Goal: Information Seeking & Learning: Learn about a topic

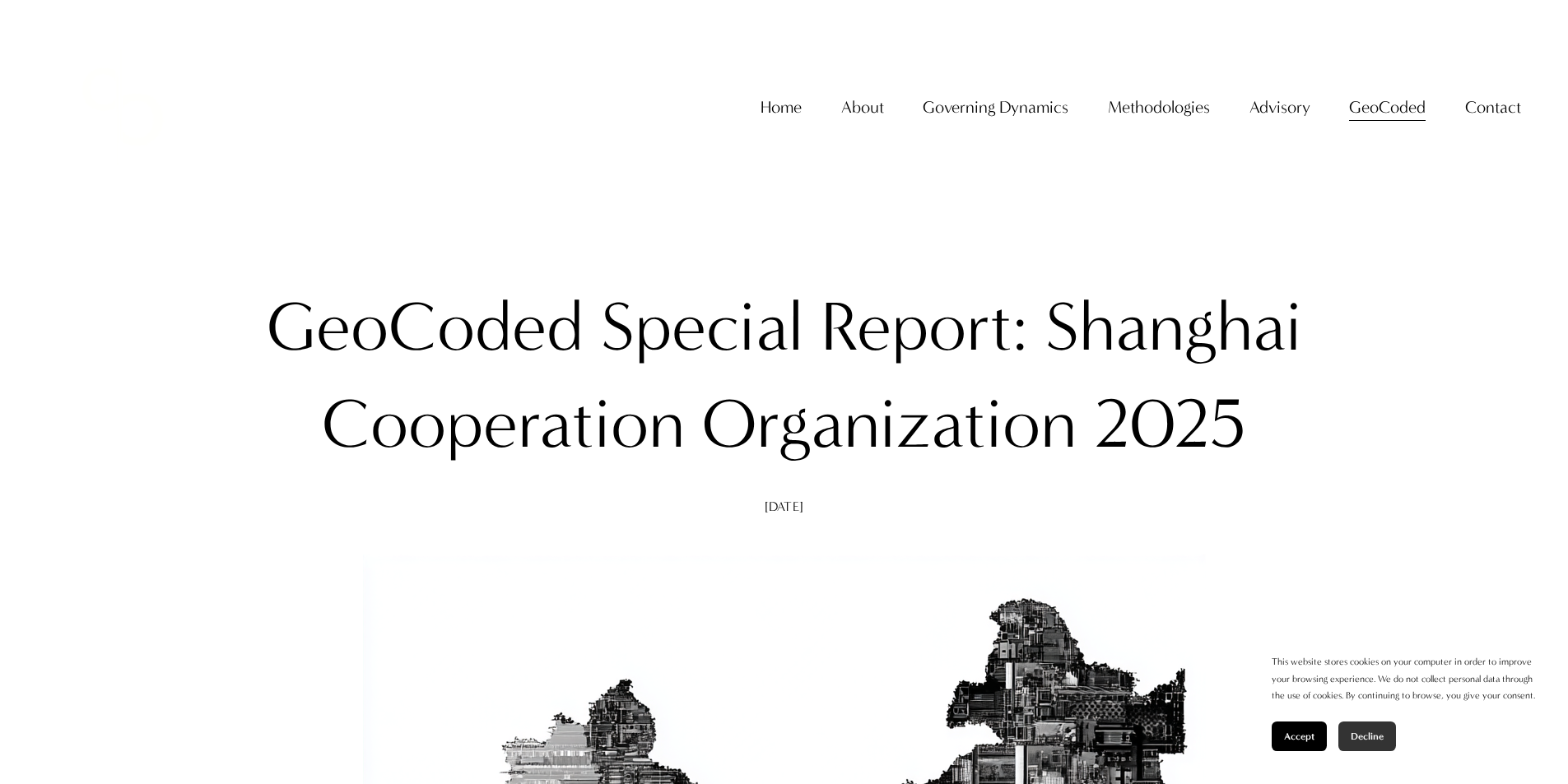
click at [1378, 745] on button "Decline" at bounding box center [1367, 736] width 58 height 29
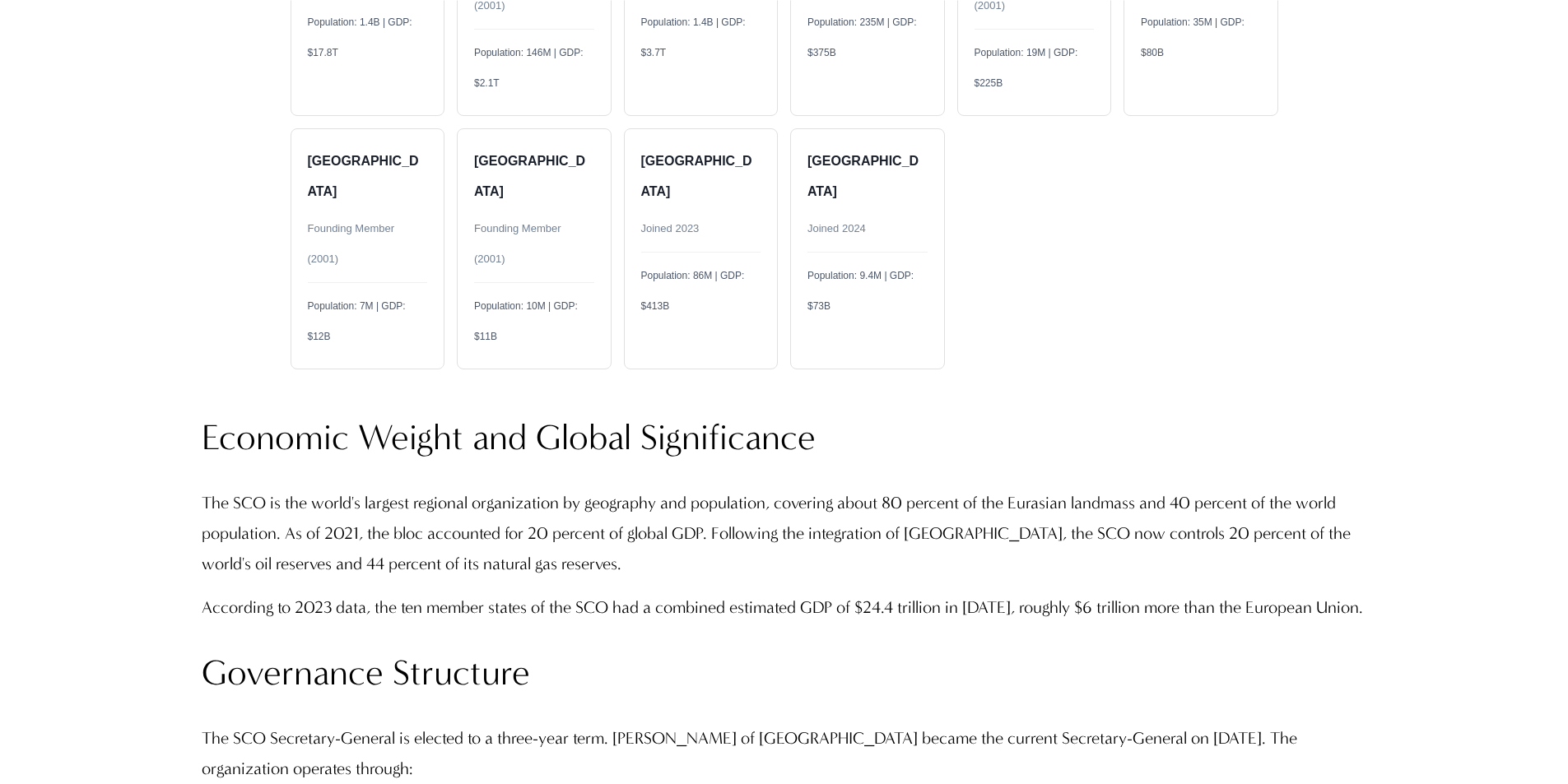
scroll to position [3868, 0]
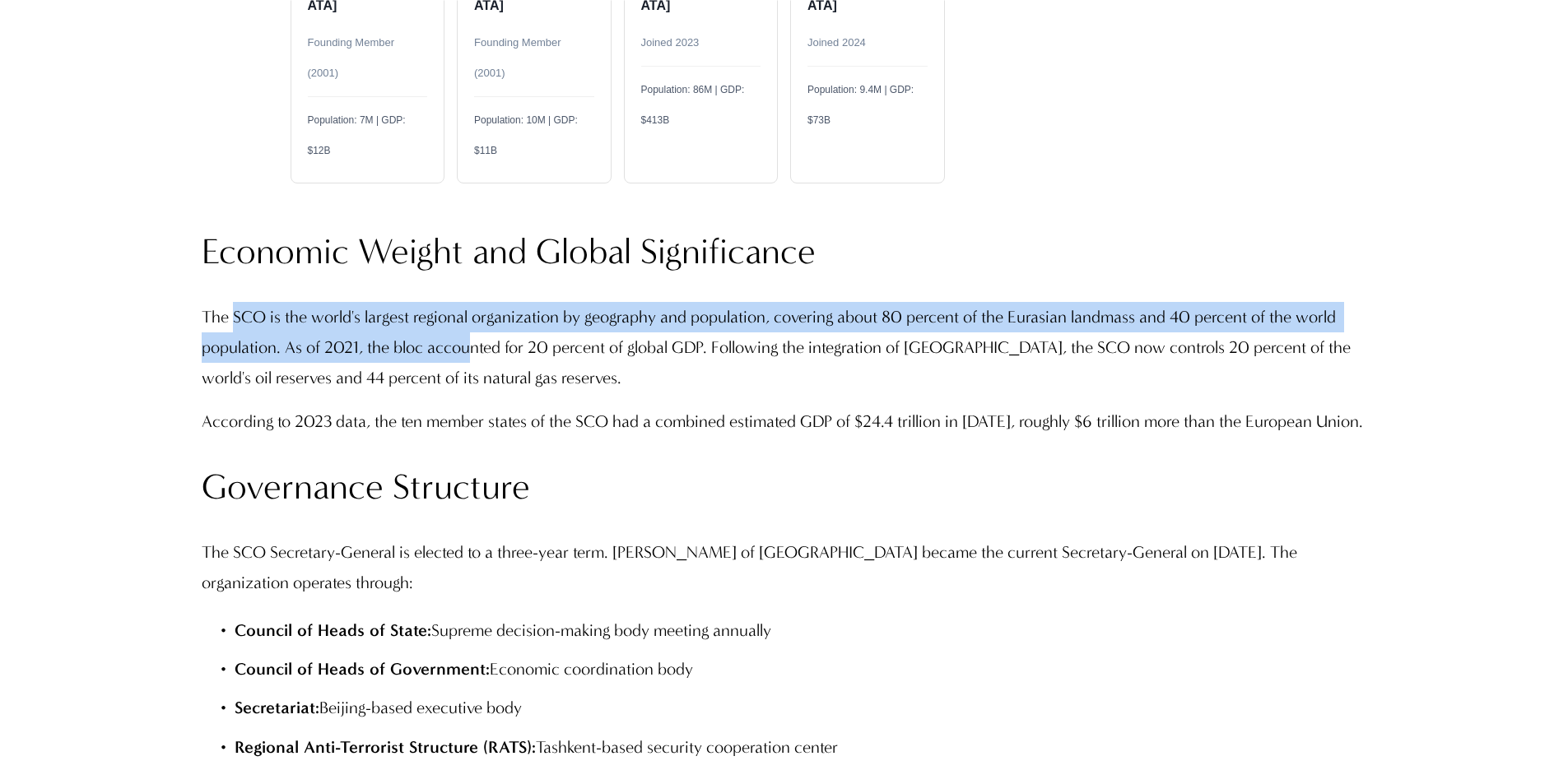
drag, startPoint x: 232, startPoint y: 229, endPoint x: 473, endPoint y: 250, distance: 241.9
click at [473, 302] on p "The SCO is the world's largest regional organization by geography and populatio…" at bounding box center [784, 348] width 1164 height 91
click at [449, 302] on p "The SCO is the world's largest regional organization by geography and populatio…" at bounding box center [784, 348] width 1164 height 91
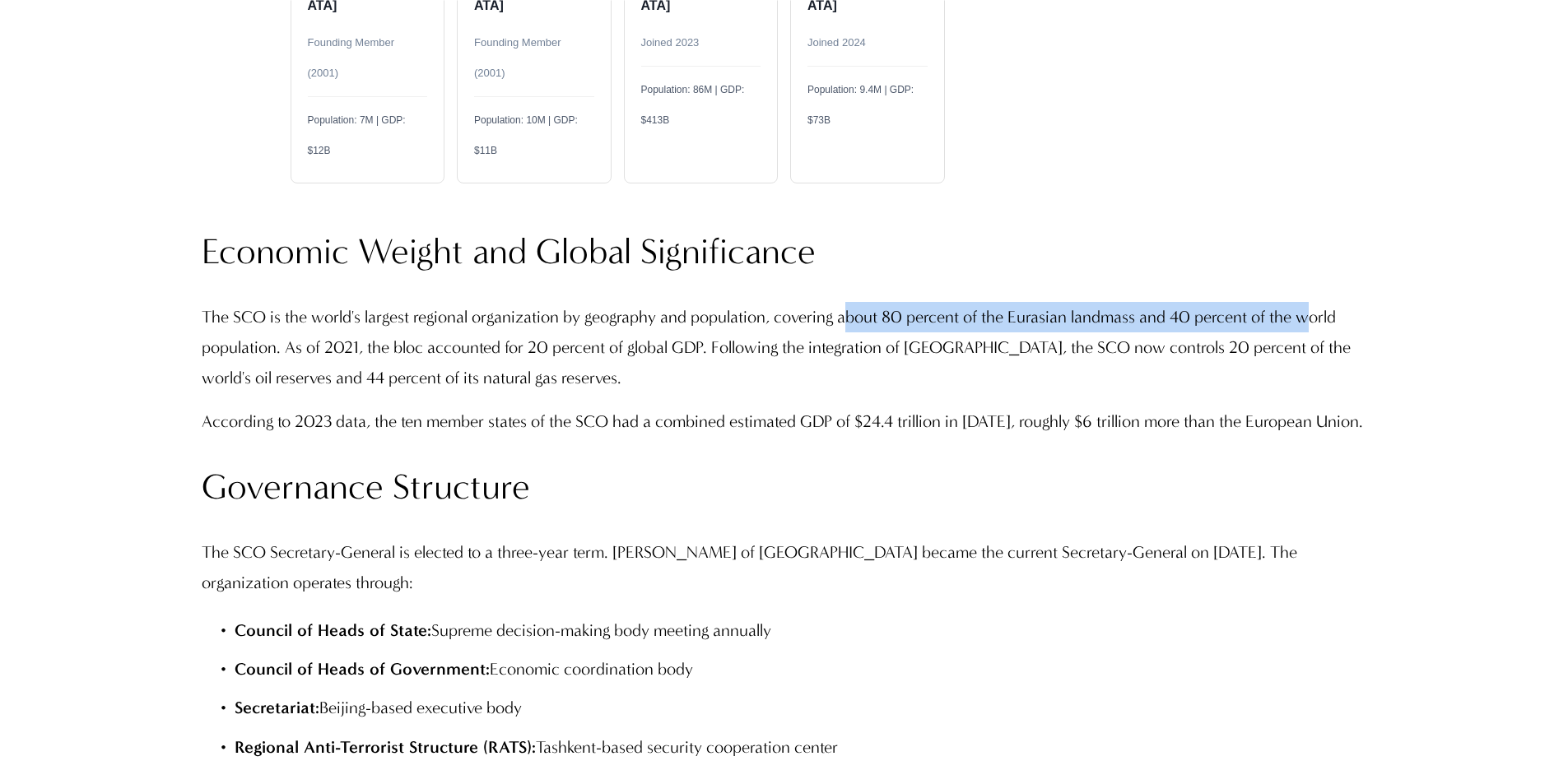
drag, startPoint x: 848, startPoint y: 230, endPoint x: 1319, endPoint y: 235, distance: 471.0
click at [1319, 302] on p "The SCO is the world's largest regional organization by geography and populatio…" at bounding box center [784, 348] width 1164 height 91
drag, startPoint x: 842, startPoint y: 232, endPoint x: 1361, endPoint y: 232, distance: 519.0
click at [1361, 302] on p "The SCO is the world's largest regional organization by geography and populatio…" at bounding box center [784, 348] width 1164 height 91
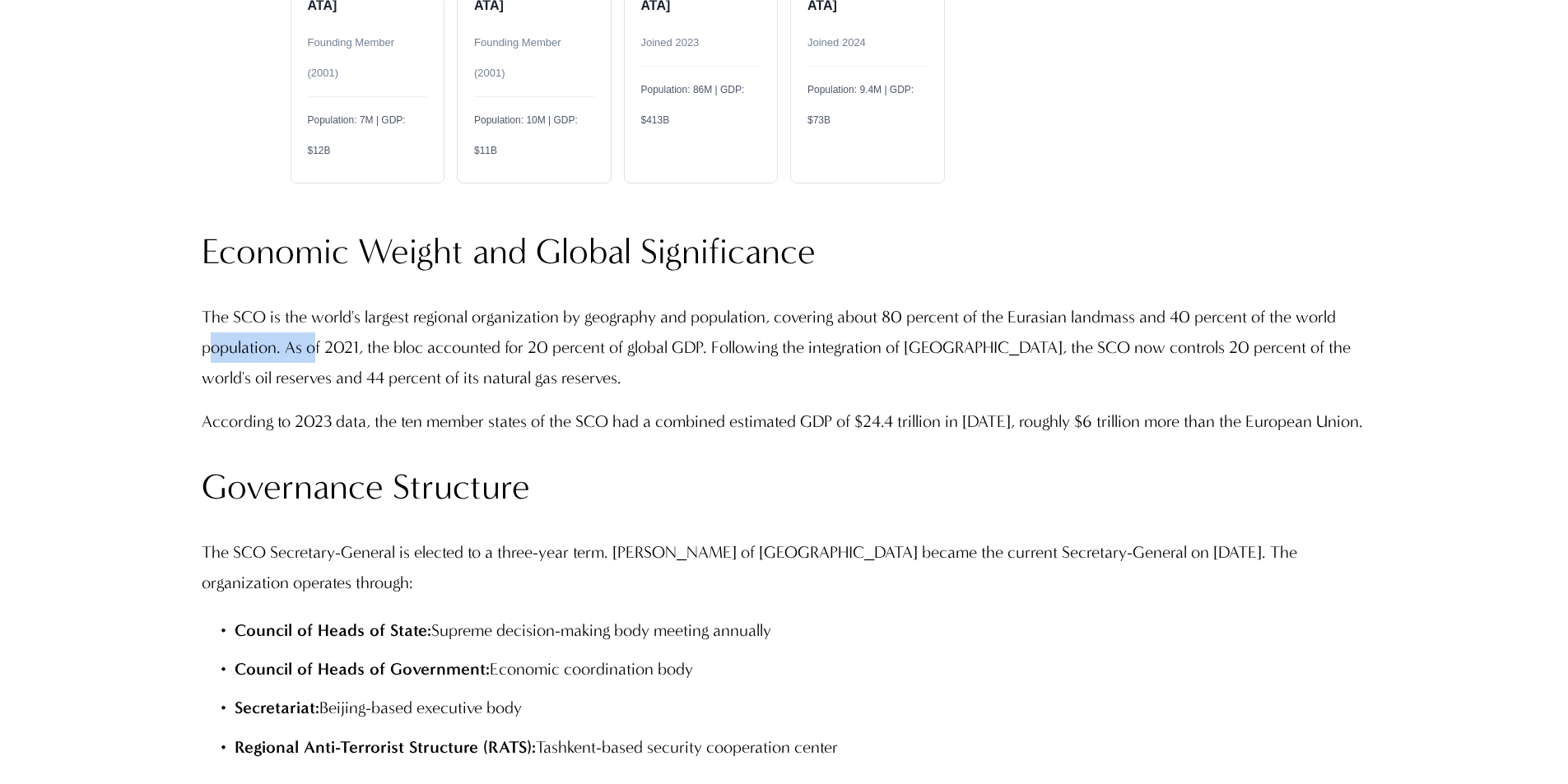
drag, startPoint x: 223, startPoint y: 262, endPoint x: 314, endPoint y: 260, distance: 91.0
click at [314, 302] on p "The SCO is the world's largest regional organization by geography and populatio…" at bounding box center [784, 348] width 1164 height 91
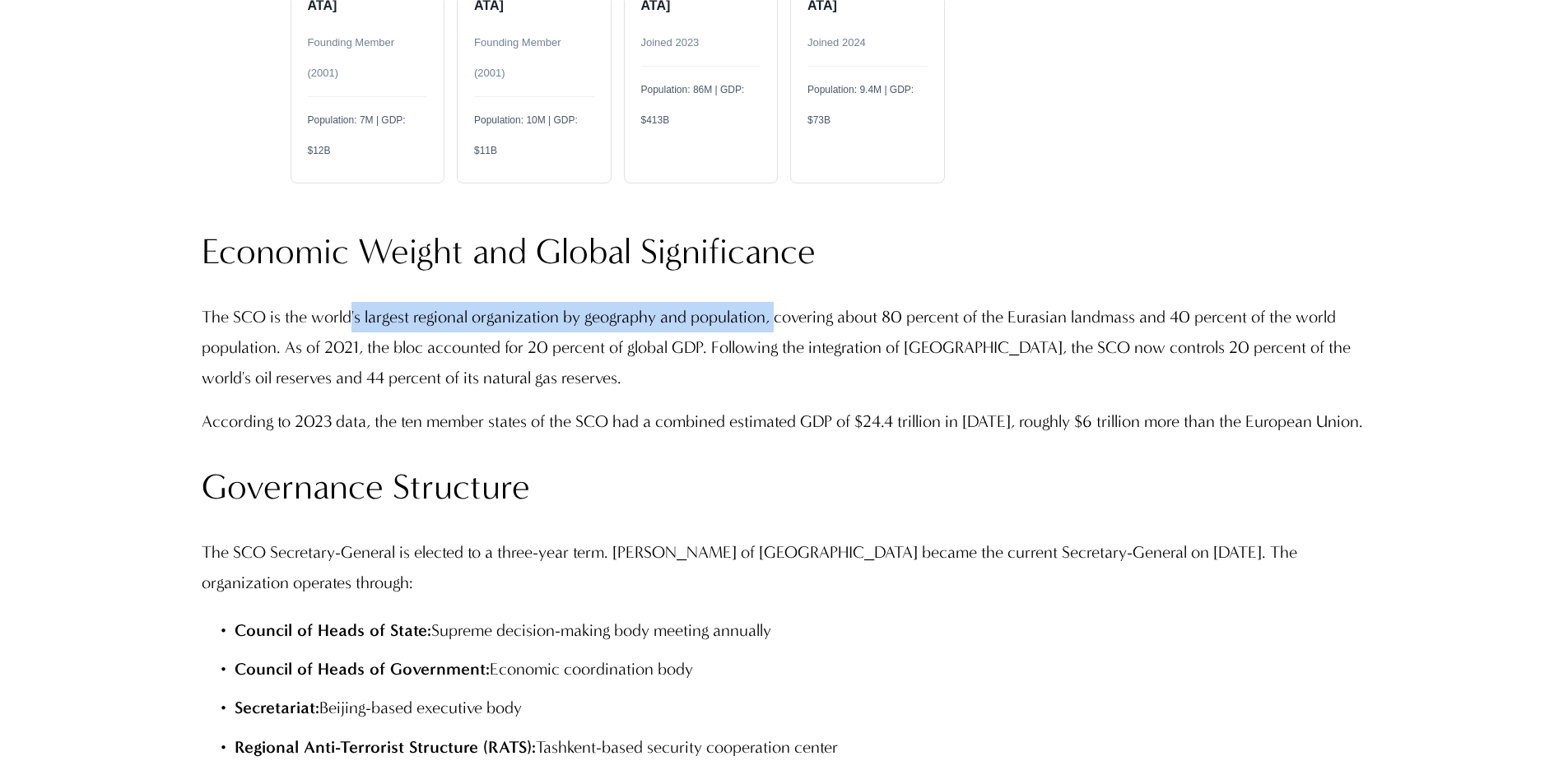
drag, startPoint x: 384, startPoint y: 235, endPoint x: 780, endPoint y: 240, distance: 396.0
click at [780, 302] on p "The SCO is the world's largest regional organization by geography and populatio…" at bounding box center [784, 348] width 1164 height 91
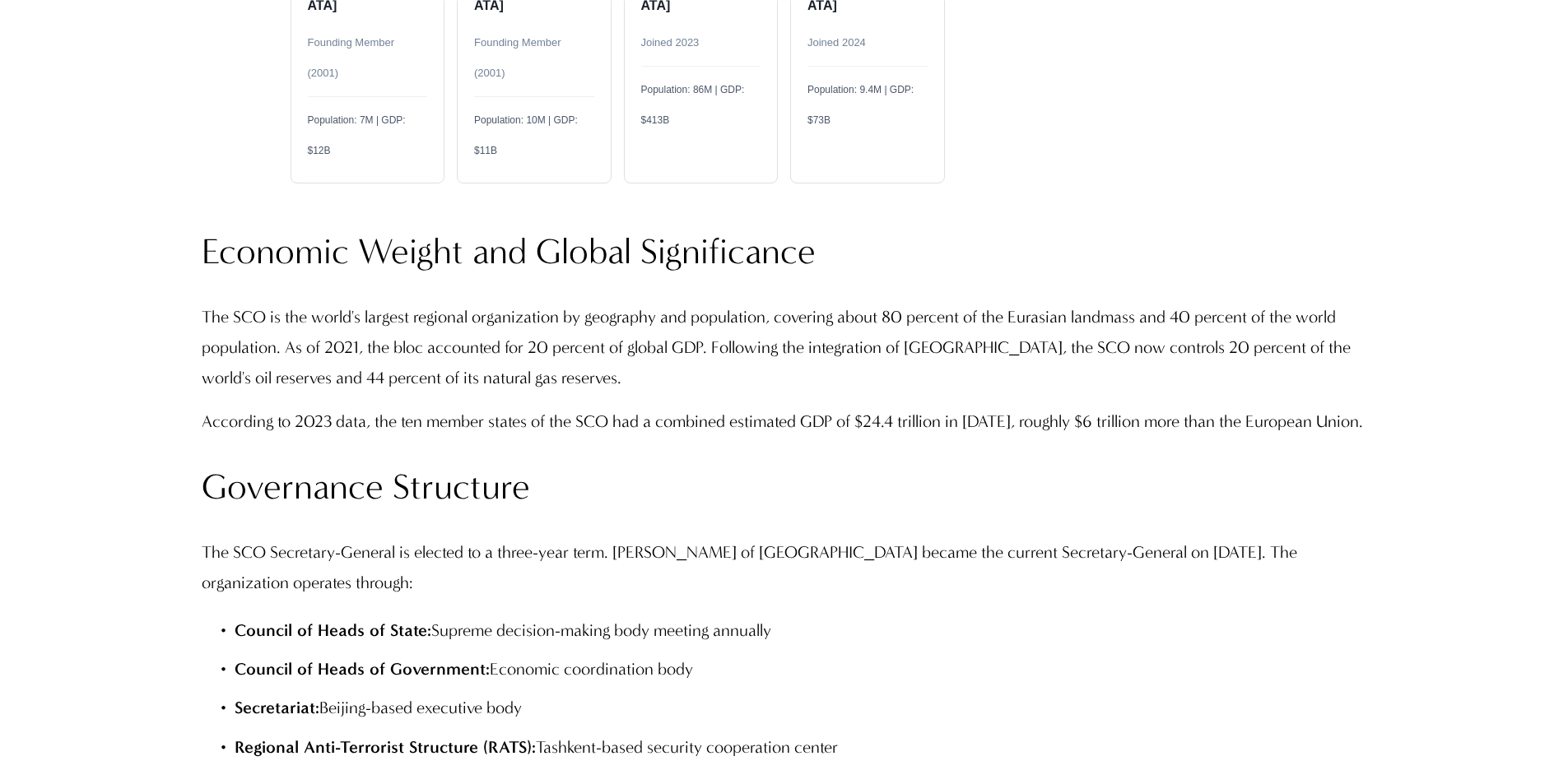
click at [838, 302] on p "The SCO is the world's largest regional organization by geography and populatio…" at bounding box center [784, 348] width 1164 height 91
drag, startPoint x: 888, startPoint y: 230, endPoint x: 1141, endPoint y: 227, distance: 253.0
click at [1141, 302] on p "The SCO is the world's largest regional organization by geography and populatio…" at bounding box center [784, 348] width 1164 height 91
drag, startPoint x: 804, startPoint y: 261, endPoint x: 972, endPoint y: 271, distance: 168.3
click at [972, 302] on p "The SCO is the world's largest regional organization by geography and populatio…" at bounding box center [784, 348] width 1164 height 91
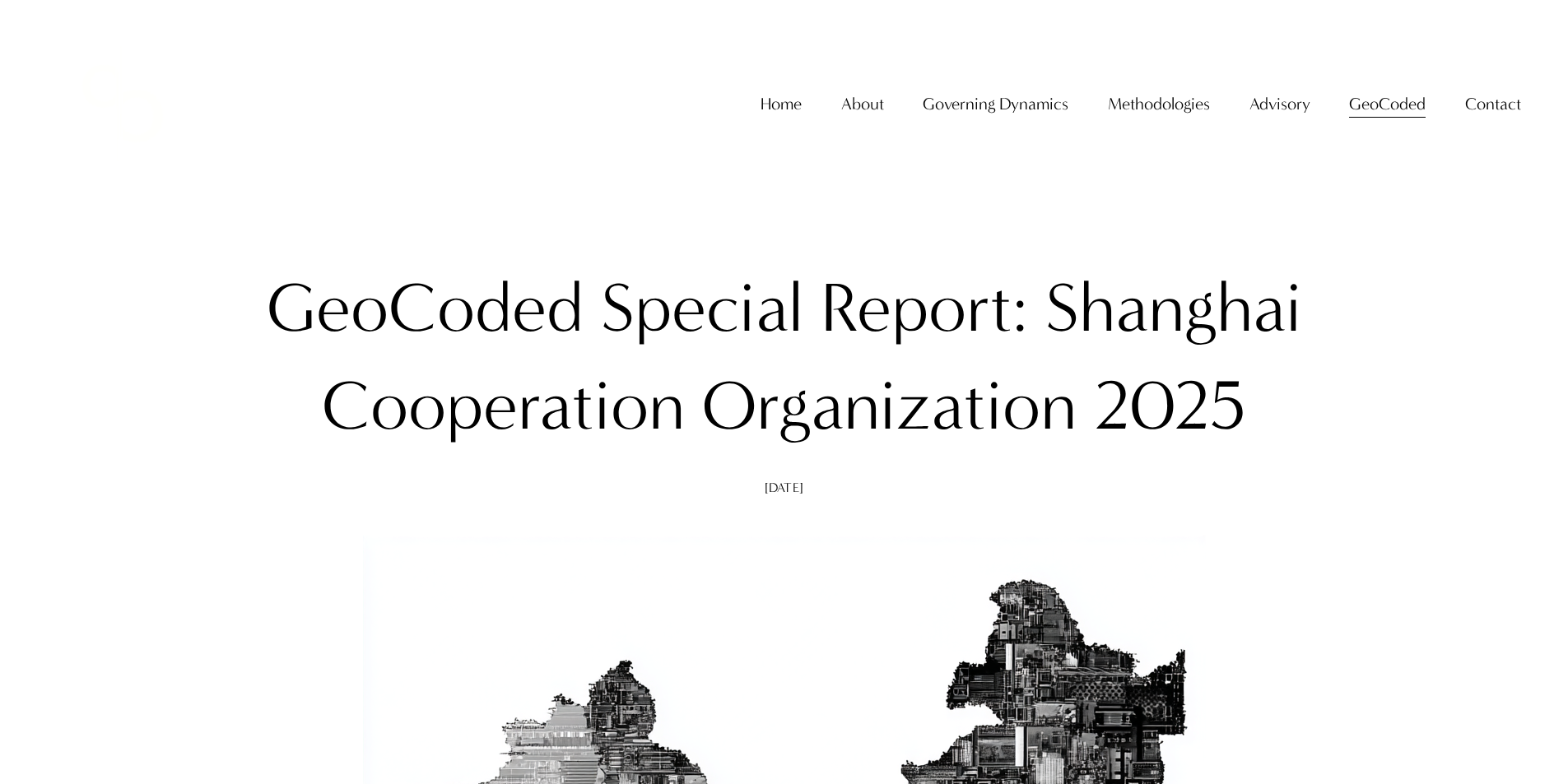
scroll to position [0, 0]
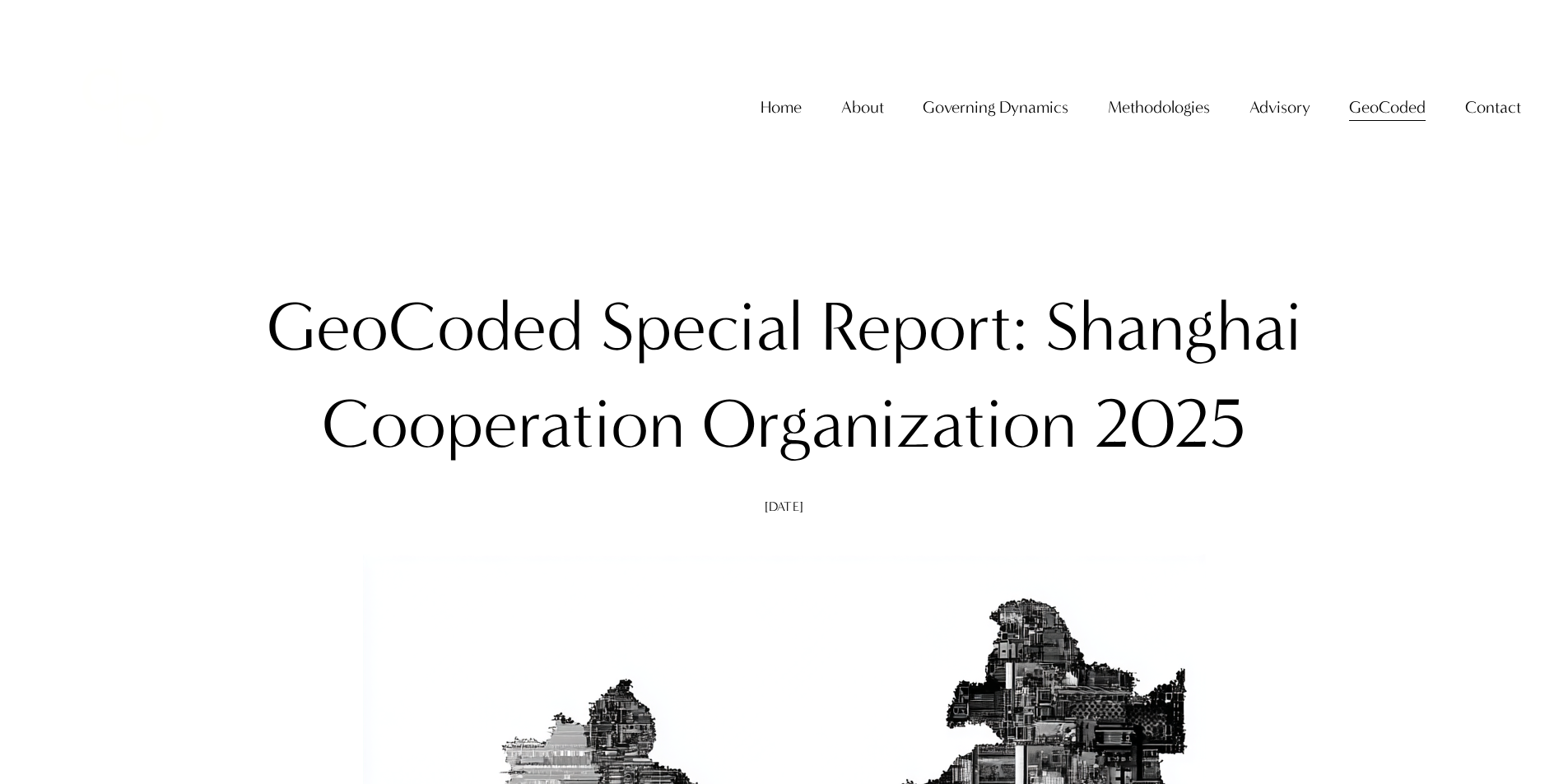
click at [841, 122] on span "About" at bounding box center [862, 107] width 43 height 30
click at [0, 0] on span "About The Firm" at bounding box center [0, 0] width 0 height 0
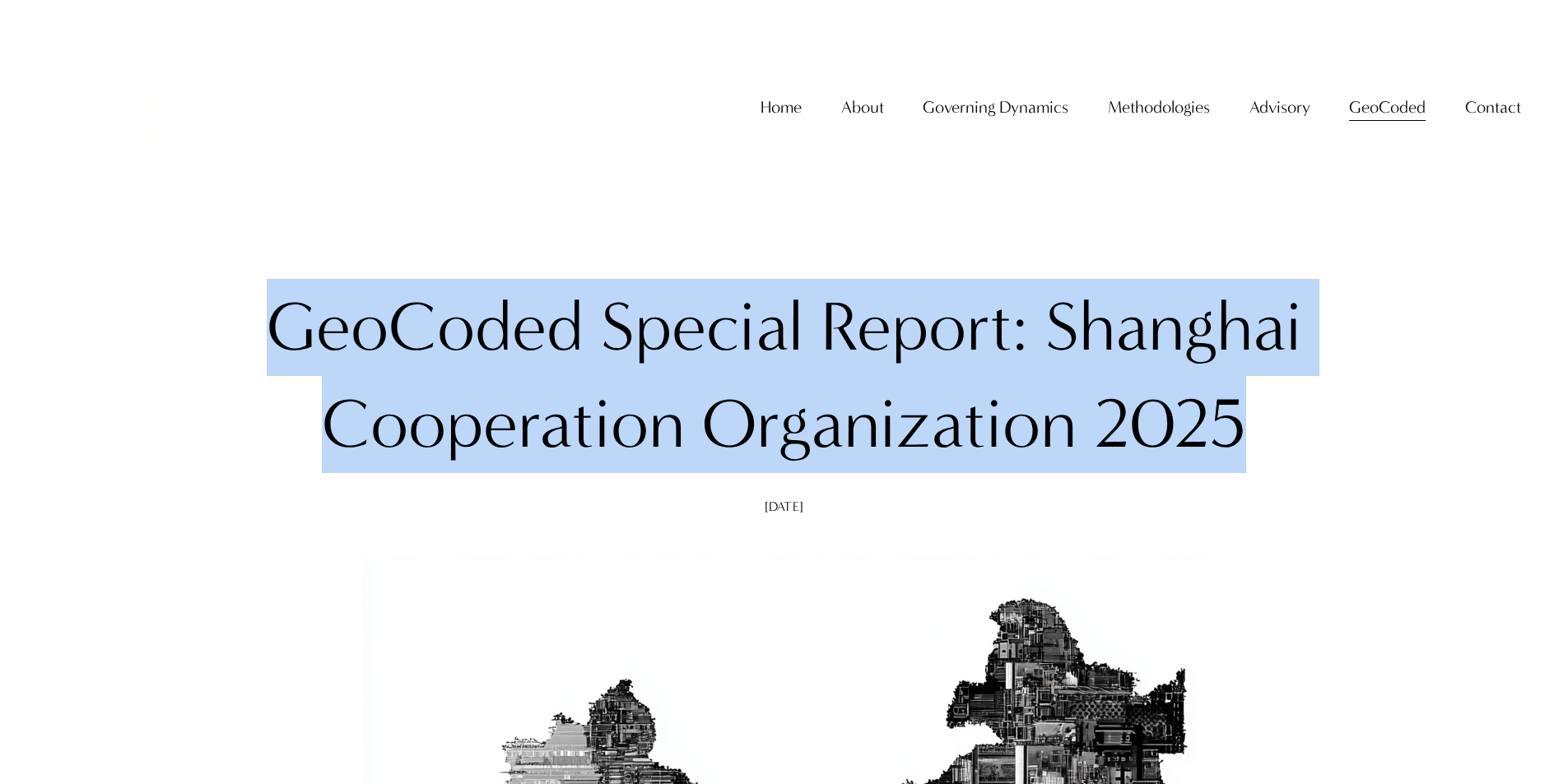
drag, startPoint x: 265, startPoint y: 331, endPoint x: 1283, endPoint y: 407, distance: 1020.8
click at [1283, 407] on h1 "GeoCoded Special Report: Shanghai Cooperation Organization 2025" at bounding box center [784, 376] width 1164 height 195
copy h1 "GeoCoded Special Report: Shanghai Cooperation Organization 2025"
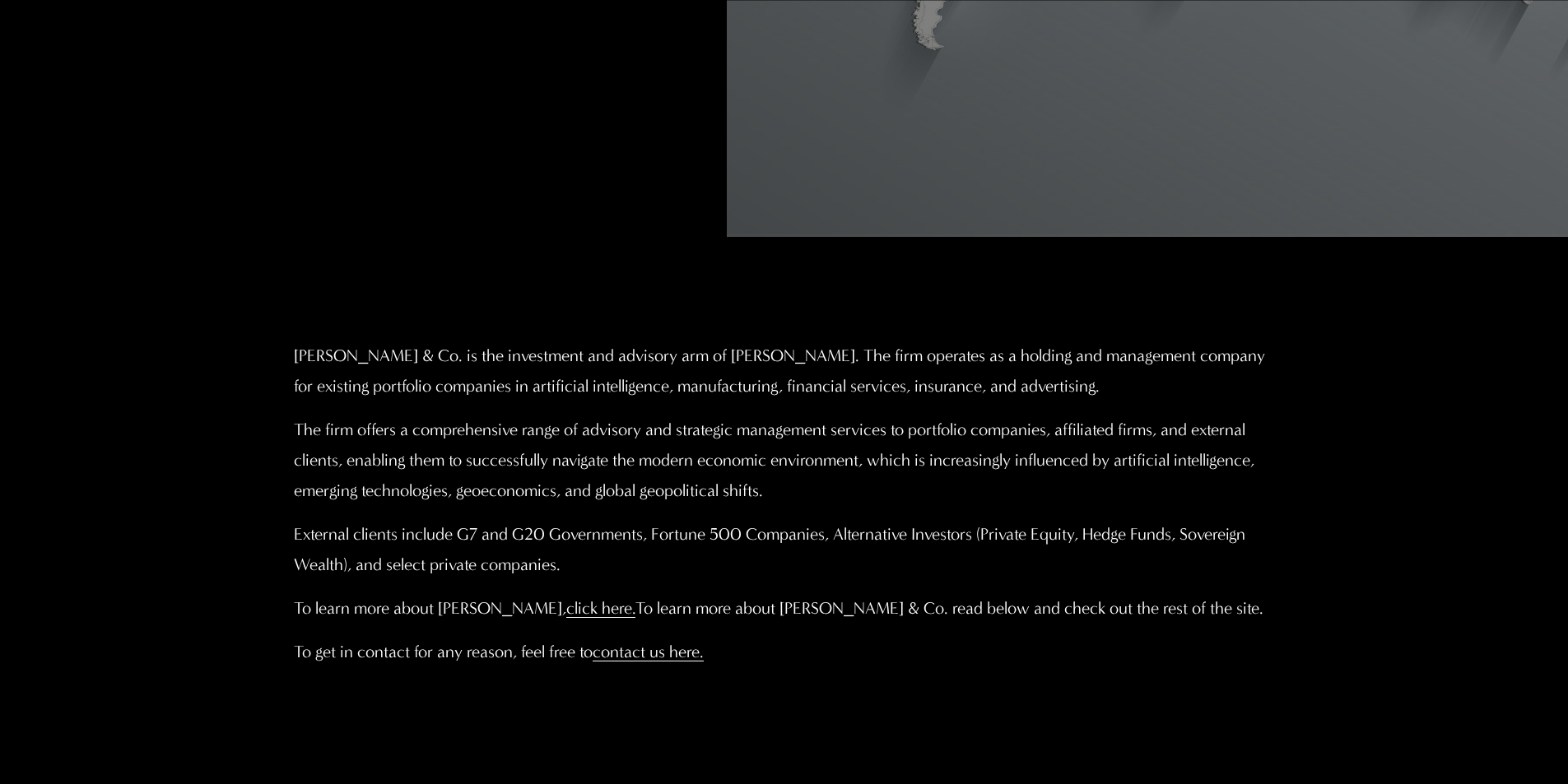
scroll to position [905, 0]
